Goal: Obtain resource: Download file/media

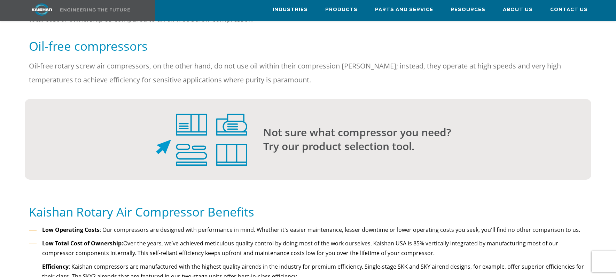
scroll to position [557, 0]
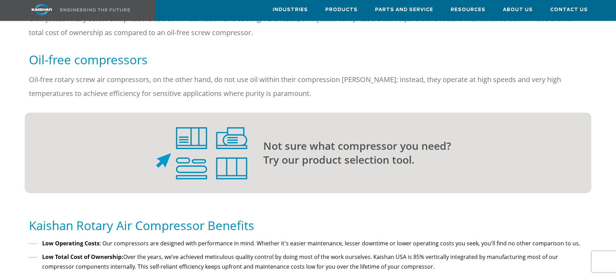
click at [182, 157] on img at bounding box center [201, 153] width 91 height 52
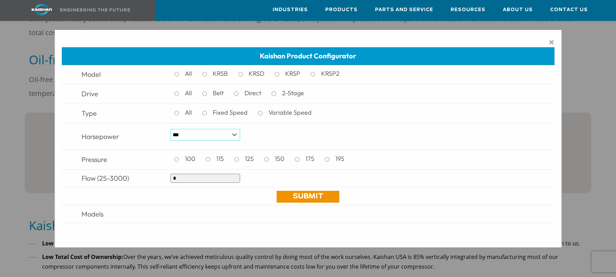
click at [238, 136] on select "*** * *** ** ** ** ** ** ** ** ** ** *** *** *** *** *** *** *** *** *** *** ***" at bounding box center [205, 135] width 70 height 12
select select "***"
click at [170, 129] on select "*** * *** ** ** ** ** ** ** ** ** ** *** *** *** *** *** *** *** *** *** *** ***" at bounding box center [205, 135] width 70 height 12
drag, startPoint x: 192, startPoint y: 179, endPoint x: 161, endPoint y: 180, distance: 31.3
click at [161, 180] on tr "Flow (25-3000) *" at bounding box center [308, 178] width 492 height 18
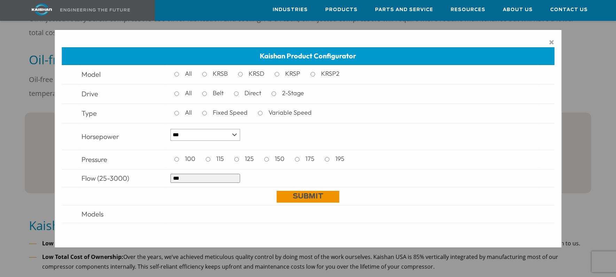
type input "***"
click at [312, 195] on link "Submit" at bounding box center [308, 197] width 63 height 12
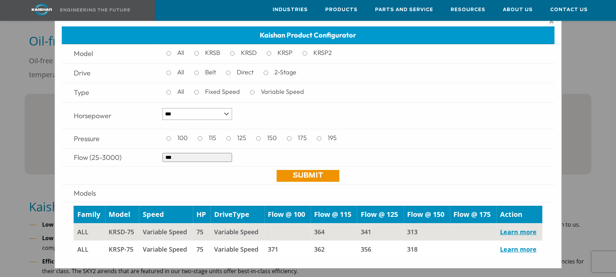
scroll to position [592, 0]
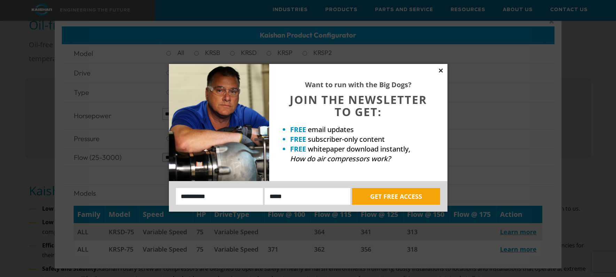
click at [443, 70] on icon at bounding box center [440, 71] width 6 height 6
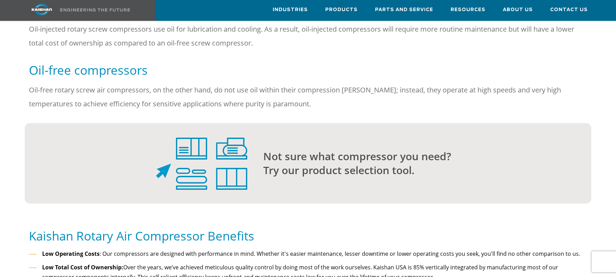
scroll to position [522, 0]
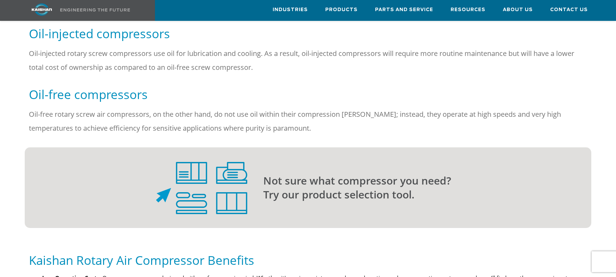
click at [216, 178] on img at bounding box center [201, 188] width 91 height 52
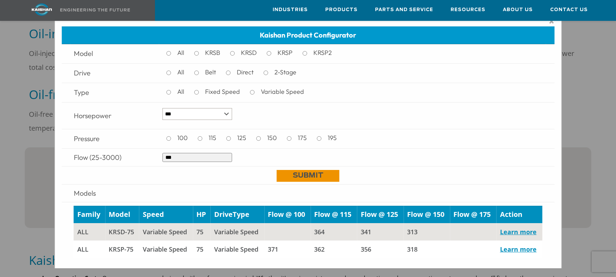
click at [297, 175] on link "Submit" at bounding box center [308, 176] width 63 height 12
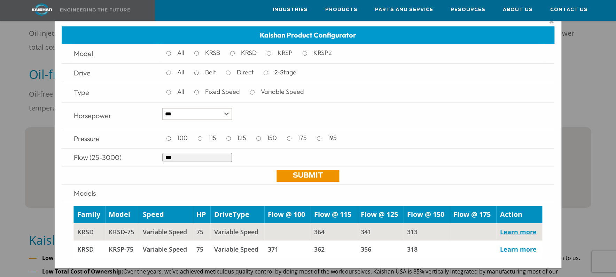
scroll to position [557, 0]
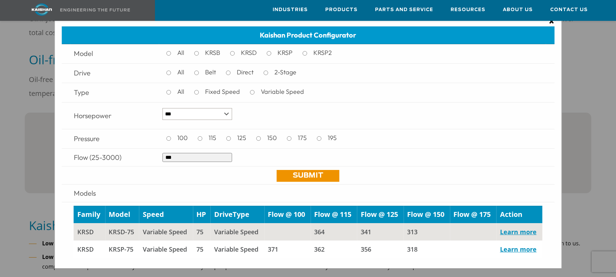
click at [552, 23] on span "×" at bounding box center [551, 21] width 6 height 10
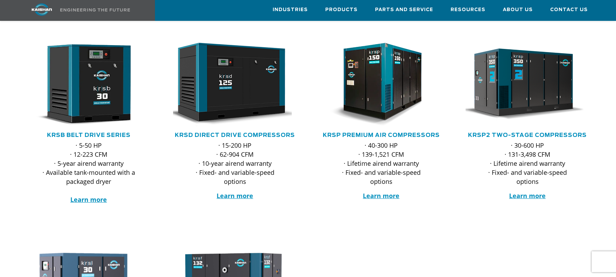
scroll to position [104, 0]
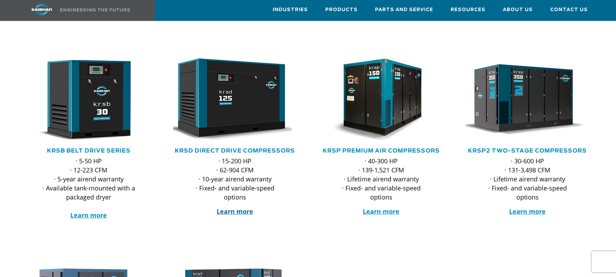
click at [239, 207] on strong "Learn more" at bounding box center [234, 211] width 37 height 8
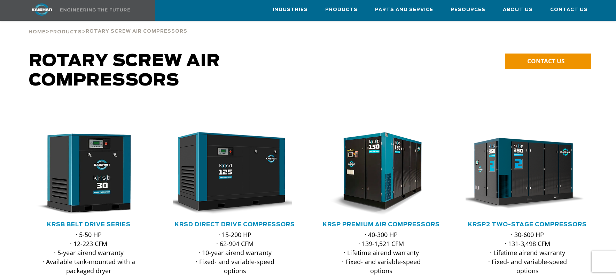
scroll to position [0, 0]
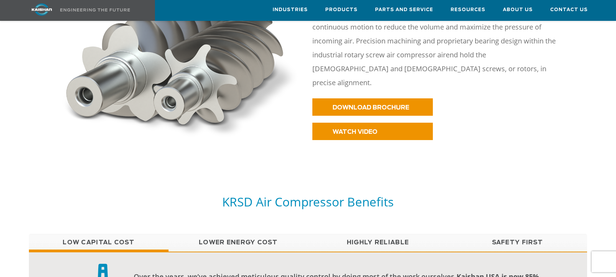
scroll to position [348, 0]
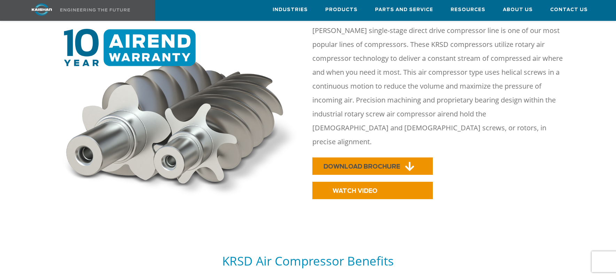
click at [343, 164] on span "DOWNLOAD BROCHURE" at bounding box center [361, 167] width 77 height 6
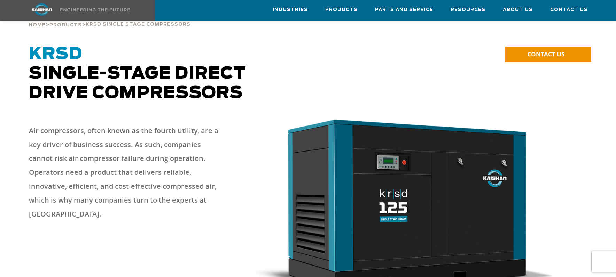
scroll to position [0, 0]
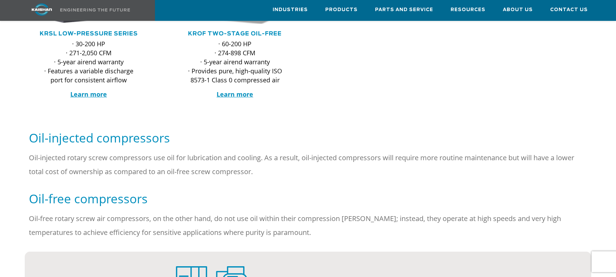
scroll to position [487, 0]
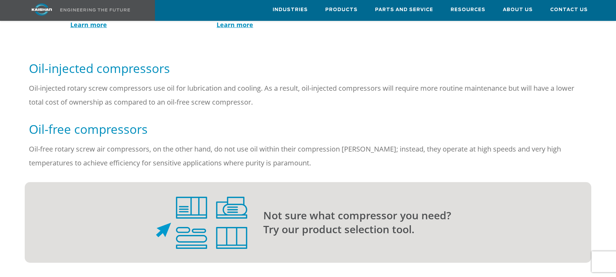
click at [228, 227] on img at bounding box center [201, 223] width 91 height 52
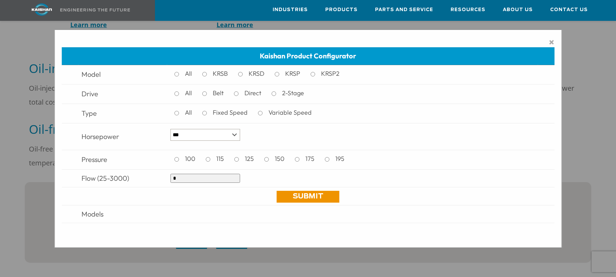
click at [208, 162] on div "100 115 125 150 175 195" at bounding box center [260, 160] width 180 height 12
drag, startPoint x: 196, startPoint y: 182, endPoint x: 137, endPoint y: 184, distance: 59.2
click at [137, 184] on tr "Flow (25-3000) *" at bounding box center [308, 178] width 492 height 18
type input "***"
click at [329, 194] on link "Submit" at bounding box center [308, 197] width 63 height 12
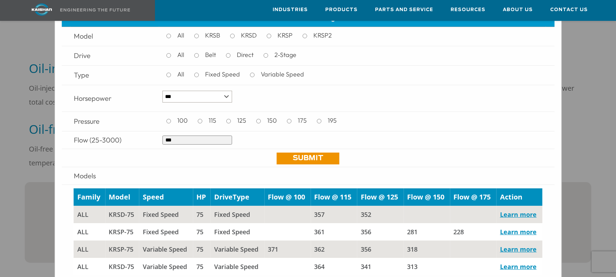
scroll to position [9, 0]
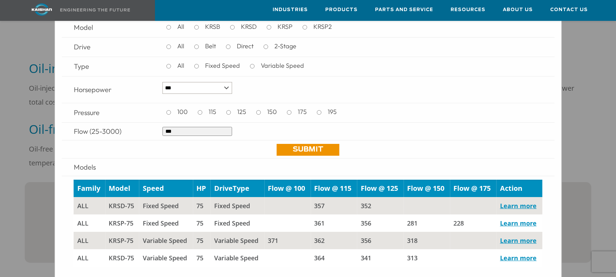
click at [443, 145] on td "Submit" at bounding box center [308, 149] width 492 height 18
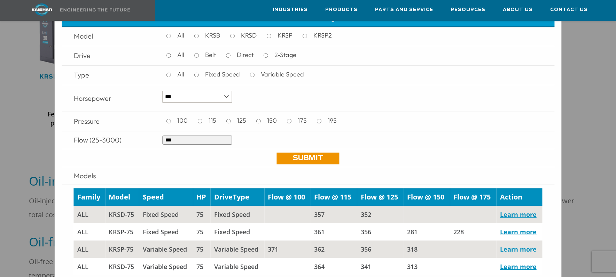
scroll to position [369, 0]
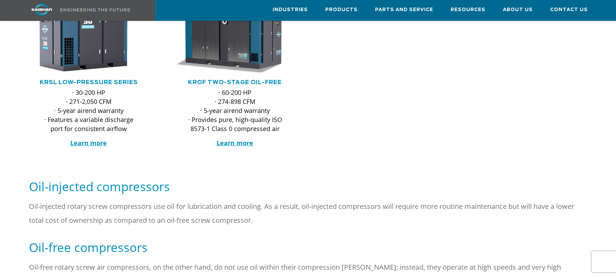
click at [538, 92] on div at bounding box center [308, 88] width 616 height 192
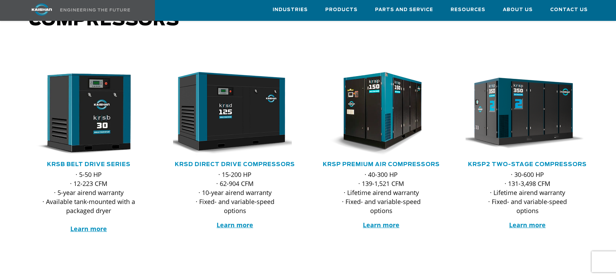
scroll to position [90, 0]
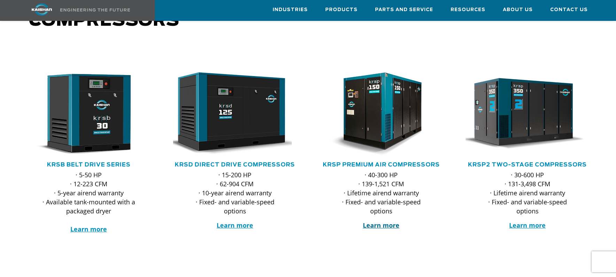
click at [376, 221] on strong "Learn more" at bounding box center [381, 225] width 37 height 8
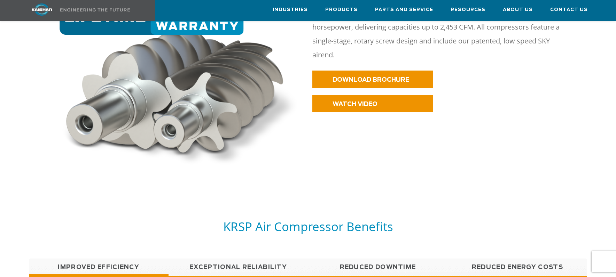
scroll to position [418, 0]
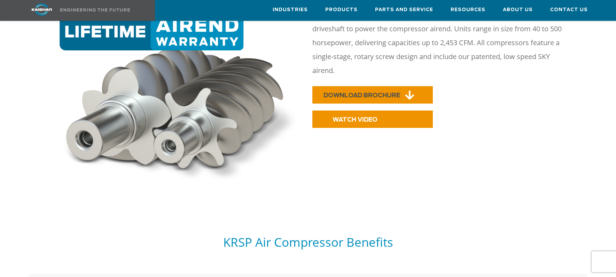
click at [338, 93] on span "DOWNLOAD BROCHURE" at bounding box center [361, 96] width 77 height 6
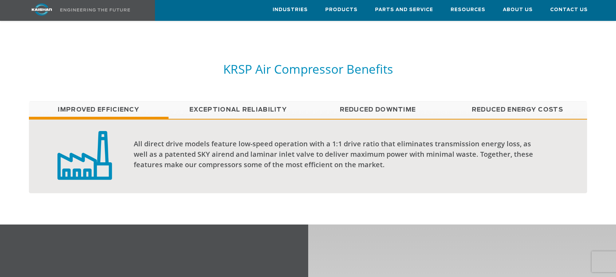
scroll to position [592, 0]
